Goal: Check status: Check status

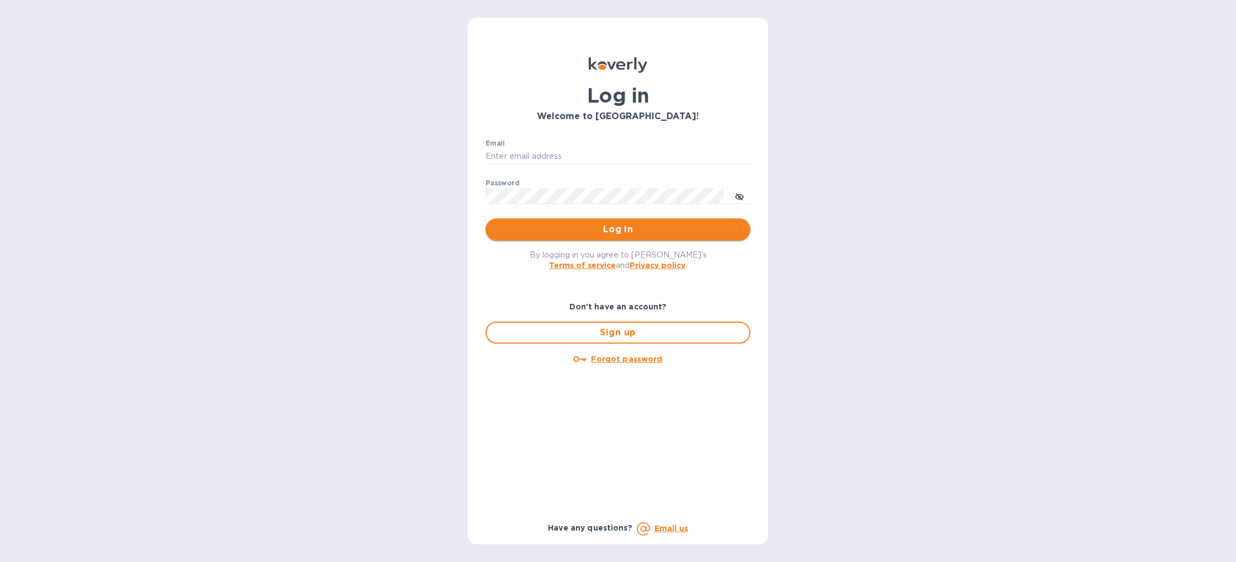
type input "[EMAIL_ADDRESS][DOMAIN_NAME]"
click at [620, 229] on span "Log in" at bounding box center [617, 229] width 247 height 13
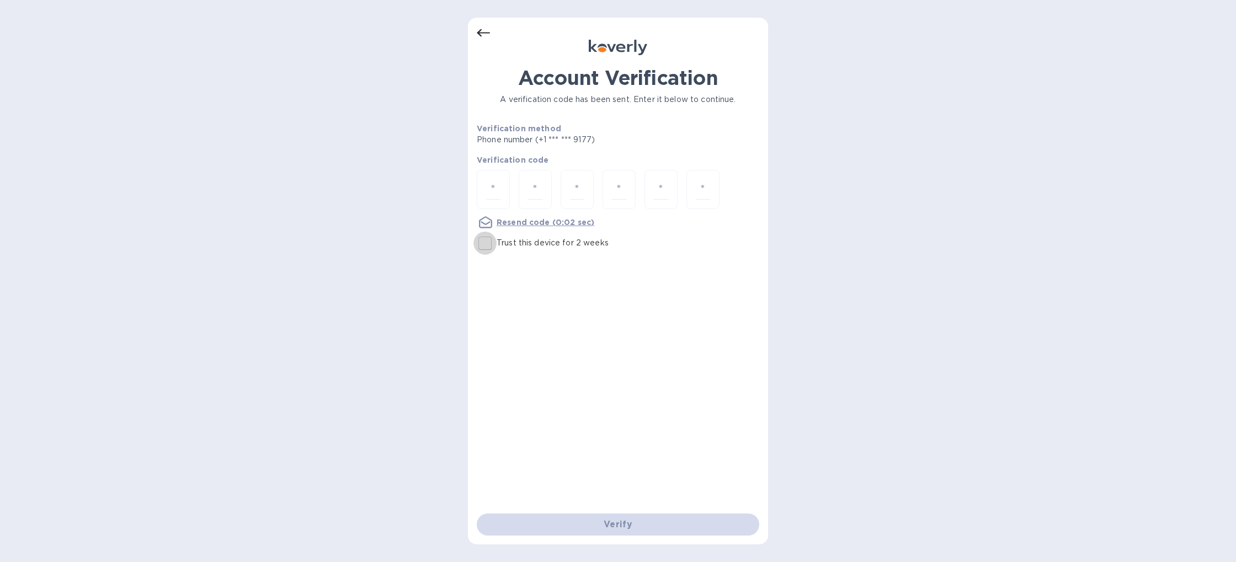
drag, startPoint x: 490, startPoint y: 245, endPoint x: 489, endPoint y: 218, distance: 26.5
click at [490, 244] on input "Trust this device for 2 weeks" at bounding box center [484, 243] width 23 height 23
checkbox input "true"
click at [493, 194] on input "number" at bounding box center [493, 189] width 14 height 20
type input "8"
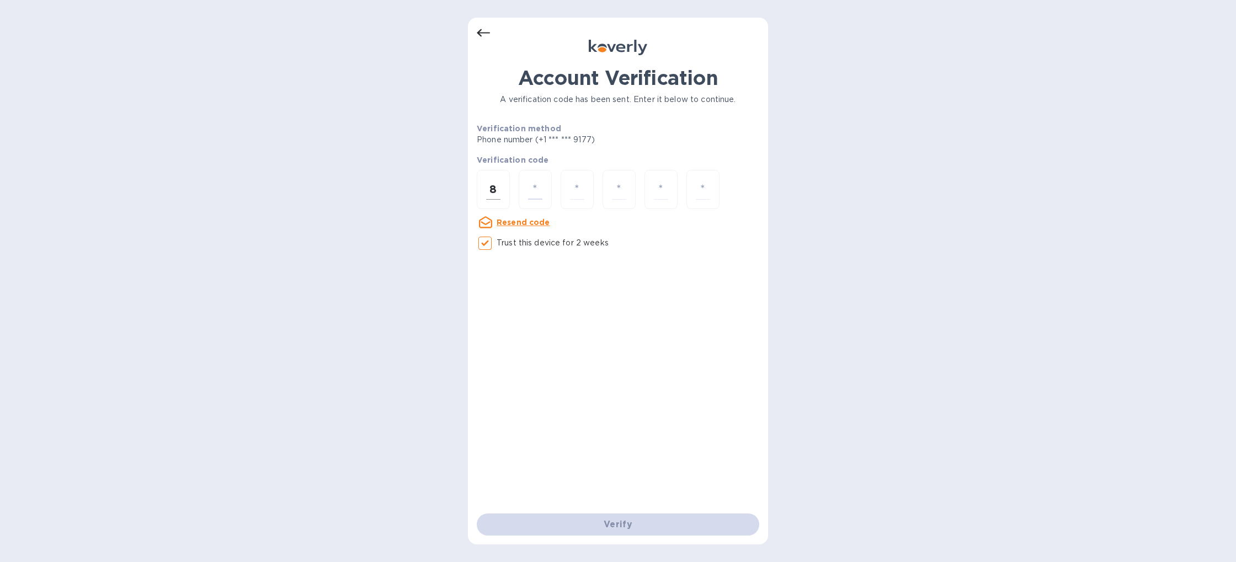
type input "2"
type input "9"
type input "4"
type input "6"
type input "9"
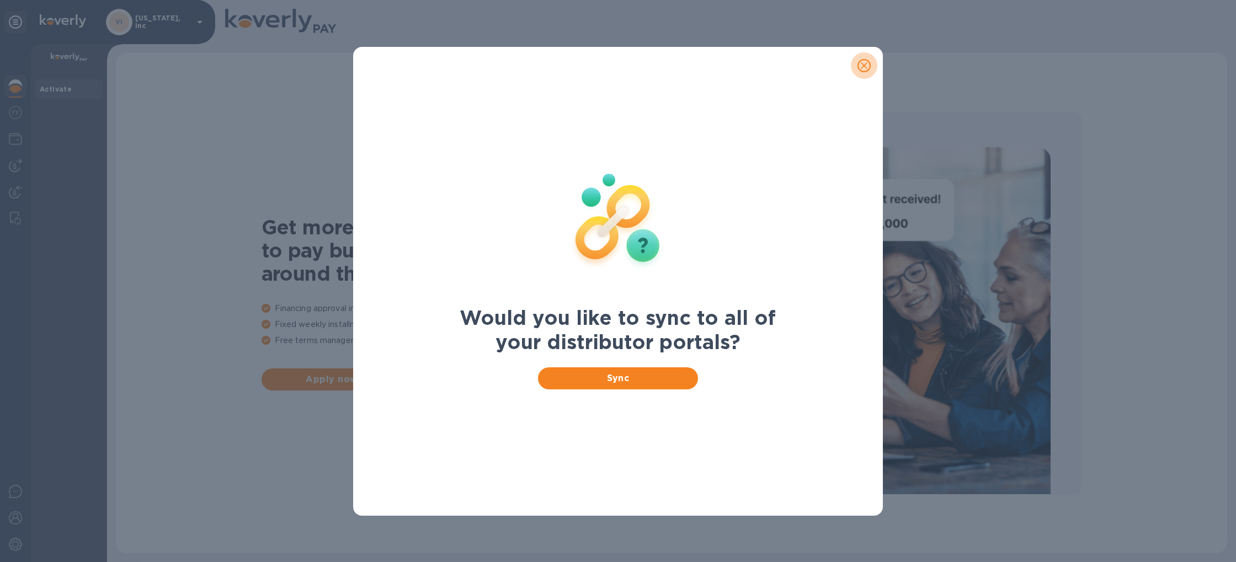
click at [863, 65] on icon "close" at bounding box center [863, 65] width 11 height 11
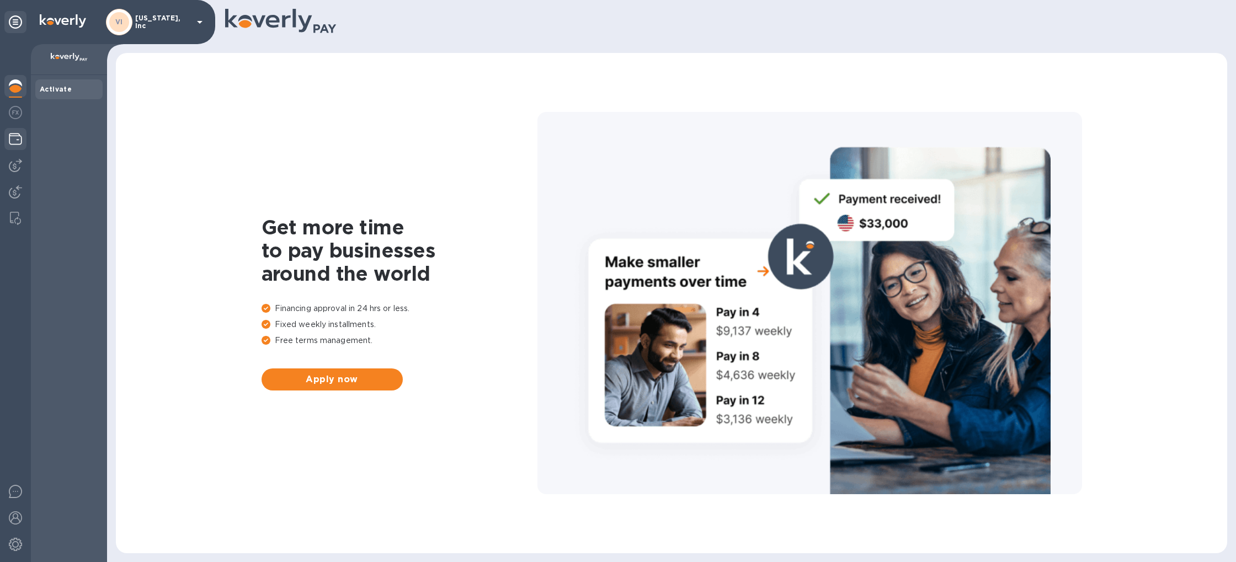
click at [15, 141] on img at bounding box center [15, 138] width 13 height 13
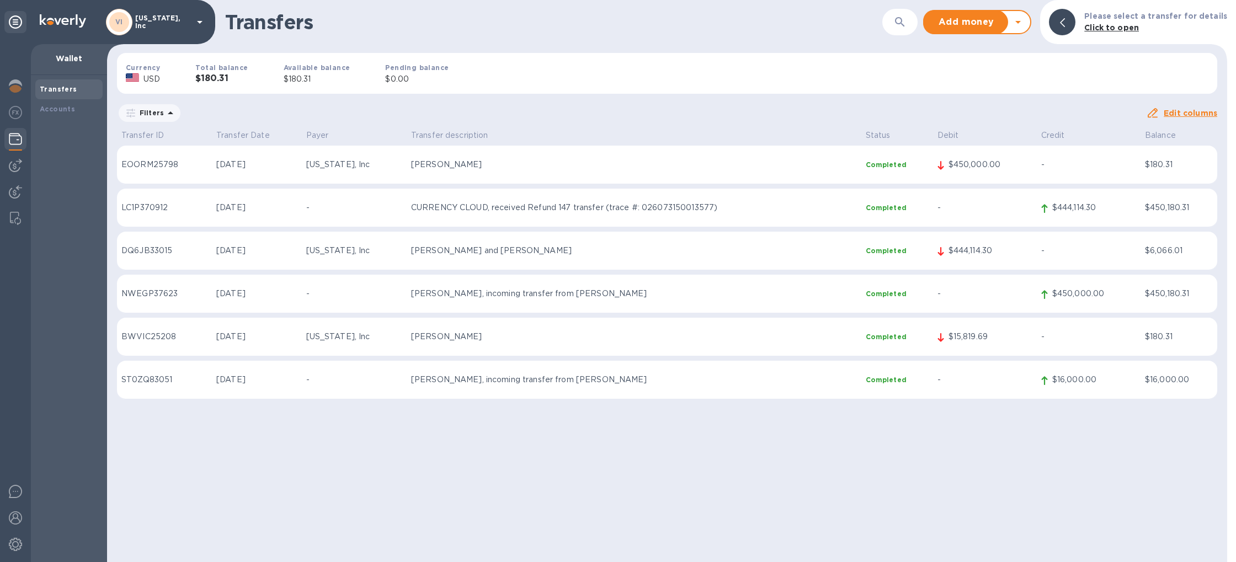
click at [556, 208] on p "CURRENCY CLOUD, received Refund 147 transfer (trace #: 026073150013577)" at bounding box center [634, 208] width 446 height 12
